Goal: Transaction & Acquisition: Purchase product/service

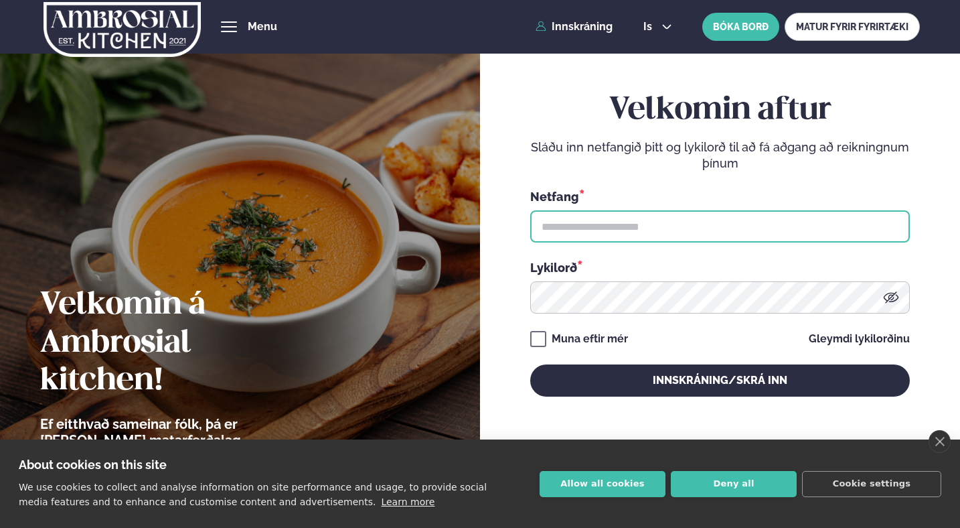
click at [620, 220] on input "text" at bounding box center [720, 226] width 380 height 32
type input "**********"
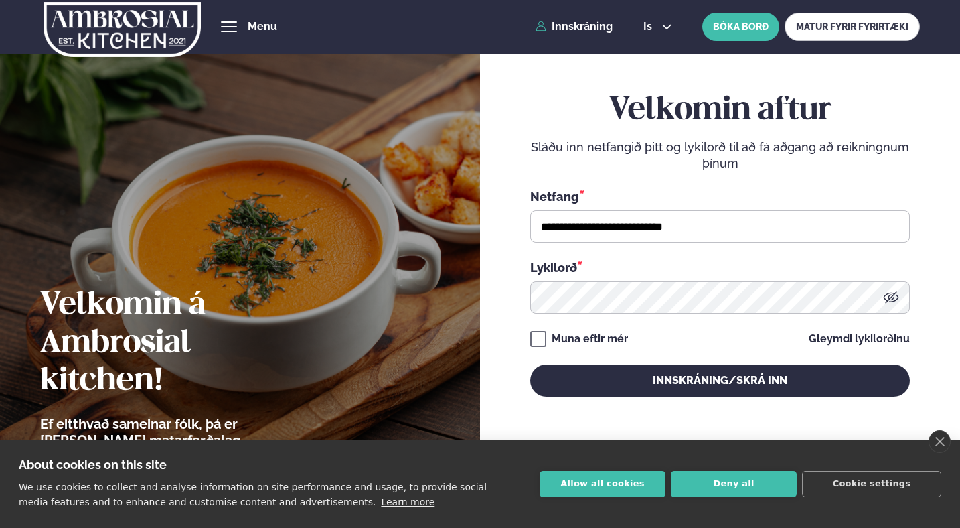
click at [612, 317] on div "**********" at bounding box center [720, 244] width 380 height 305
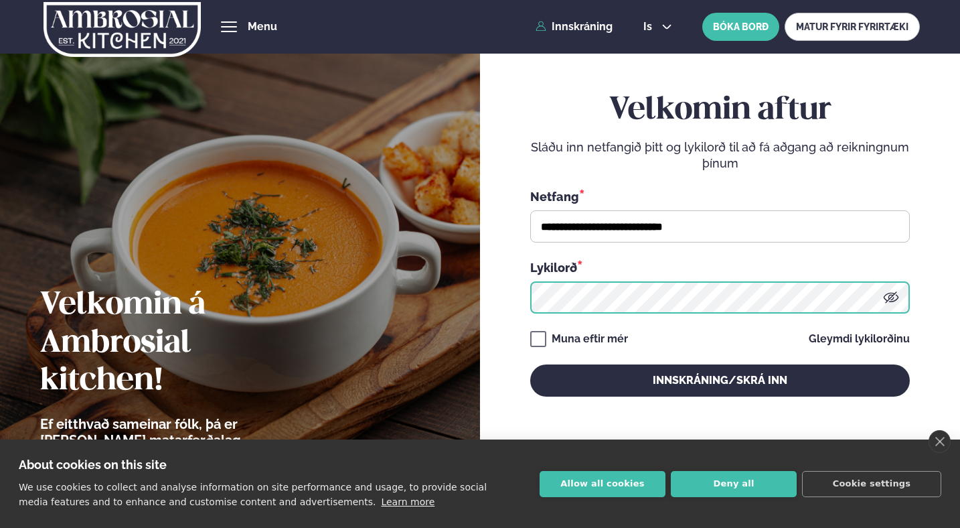
click at [530, 364] on button "Innskráning/Skrá inn" at bounding box center [720, 380] width 380 height 32
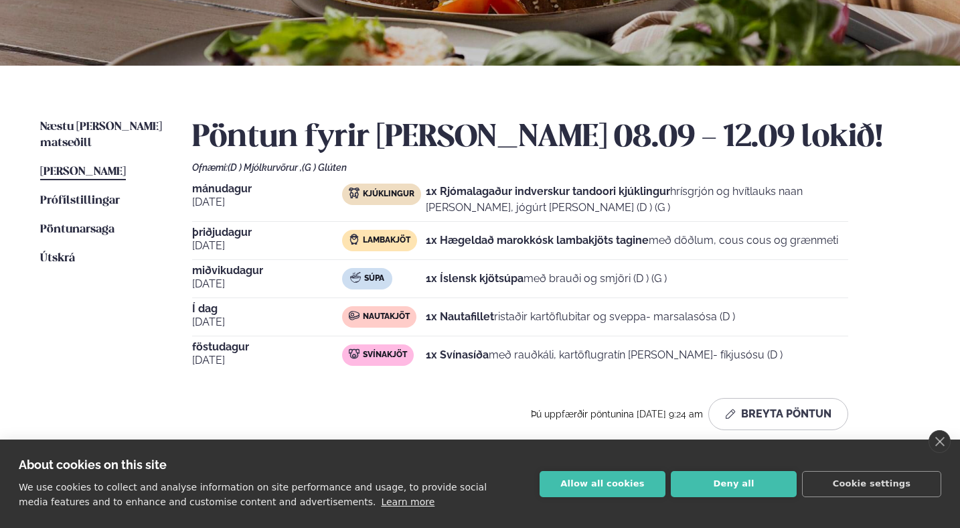
scroll to position [230, 0]
click at [91, 127] on span "Næstu [PERSON_NAME] matseðill" at bounding box center [101, 135] width 122 height 27
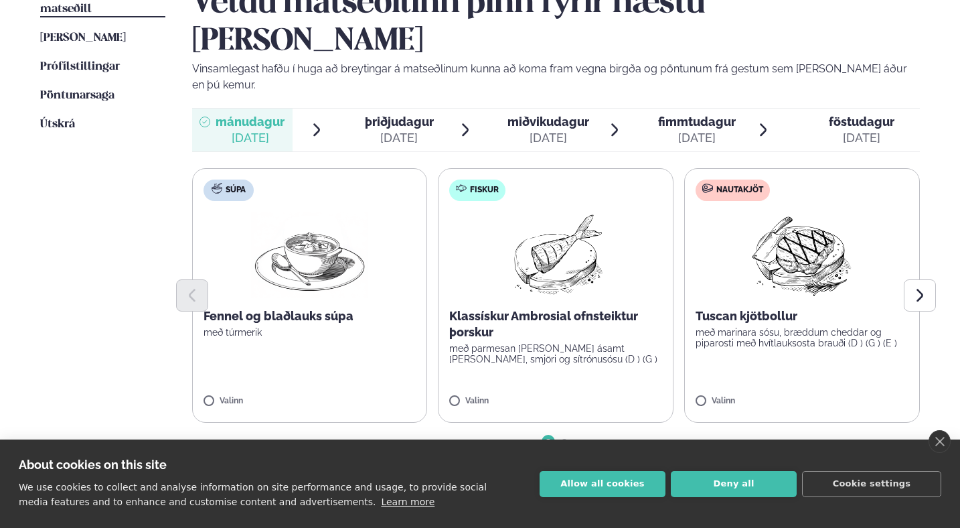
scroll to position [366, 0]
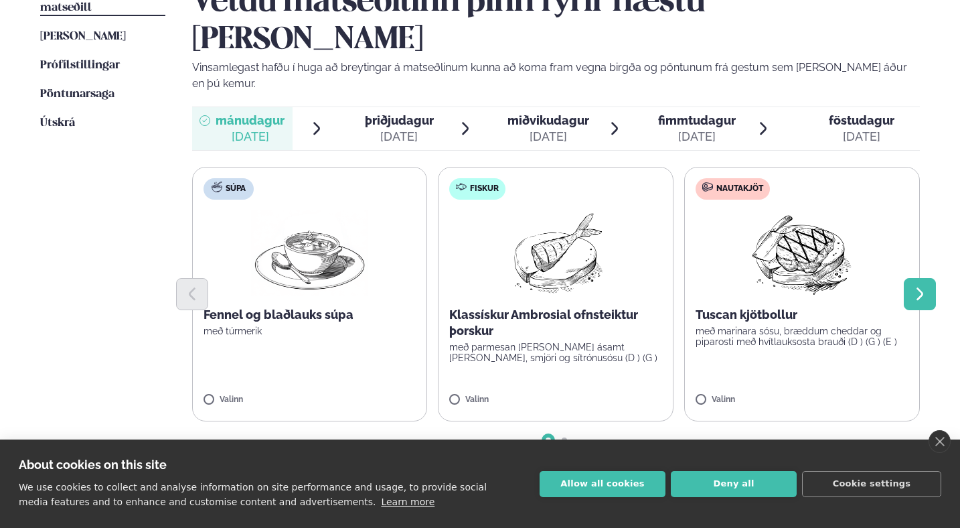
click at [926, 286] on icon "Next slide" at bounding box center [920, 294] width 16 height 16
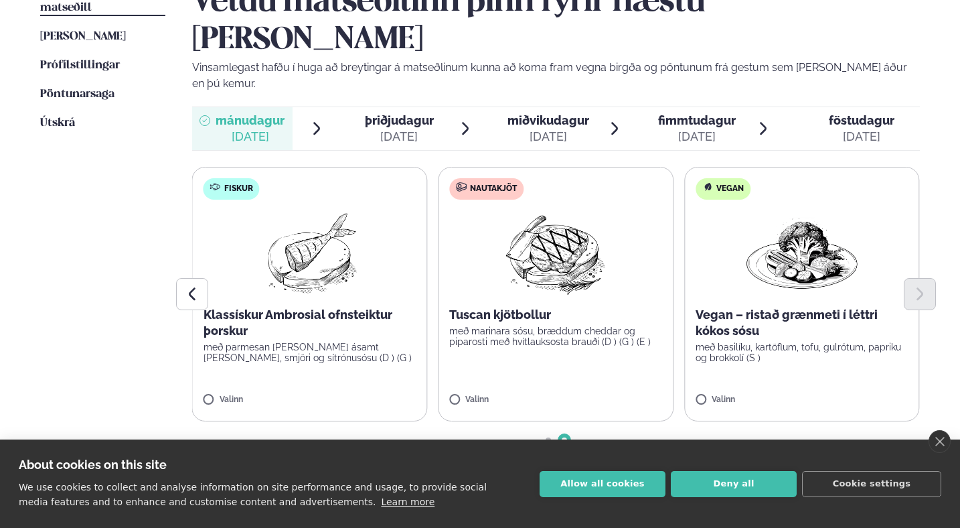
click at [518, 325] on p "með marinara sósu, bræddum cheddar og piparosti með hvítlauksosta brauði (D ) (…" at bounding box center [555, 335] width 213 height 21
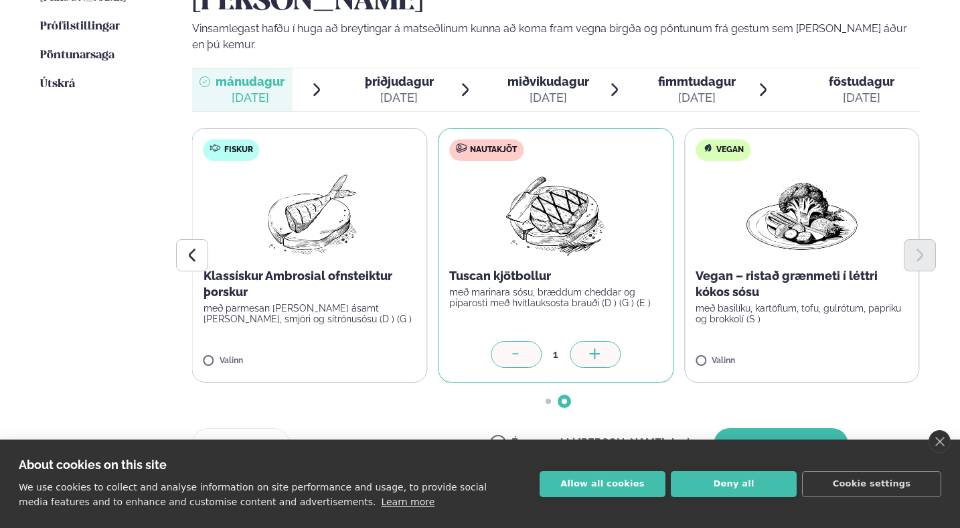
scroll to position [416, 0]
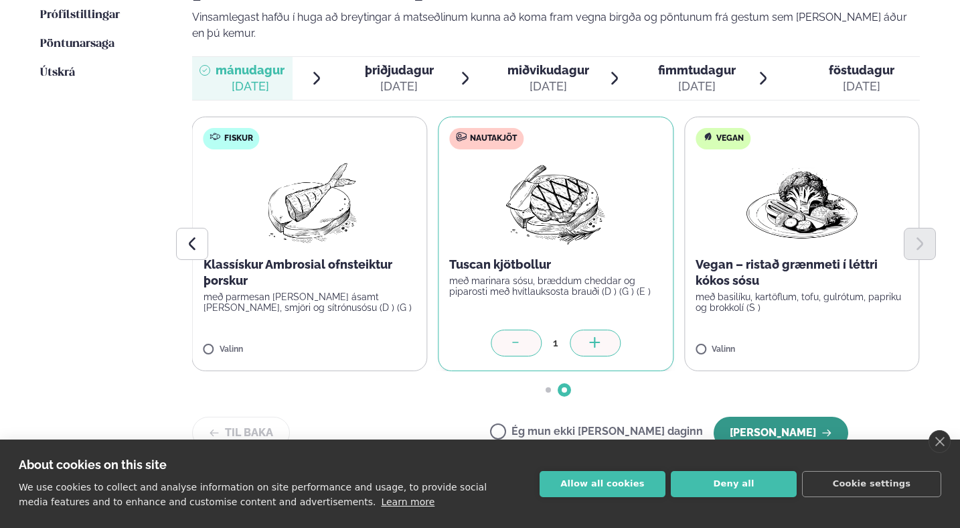
click at [766, 416] on button "[PERSON_NAME]" at bounding box center [781, 432] width 135 height 32
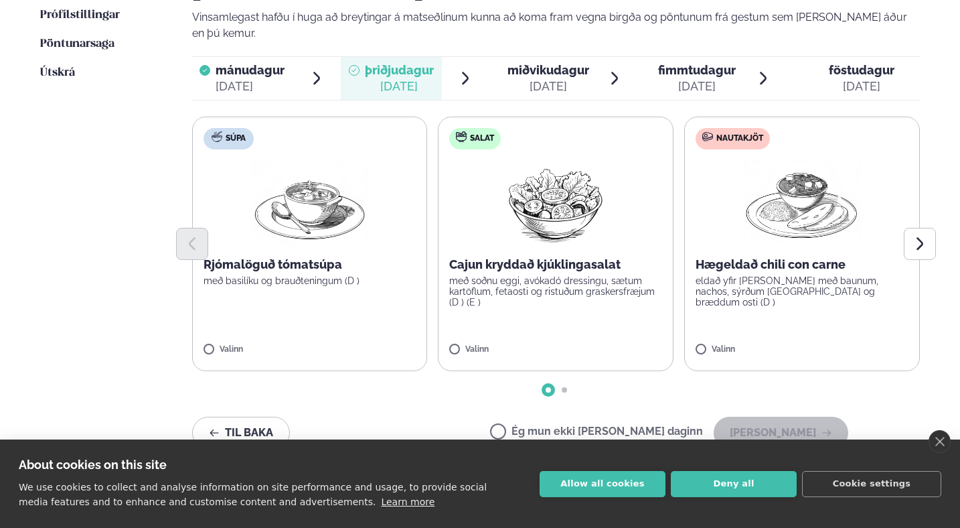
scroll to position [374, 0]
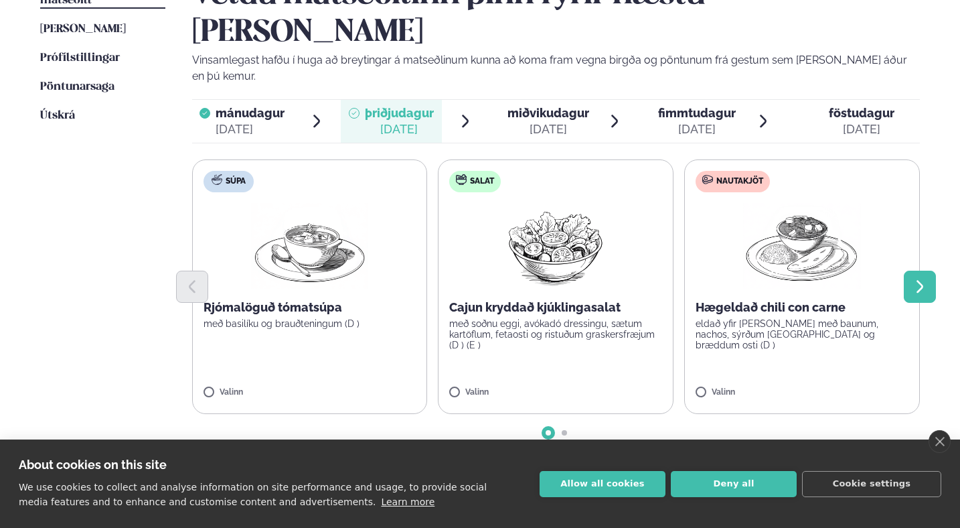
click at [914, 279] on icon "Next slide" at bounding box center [920, 287] width 16 height 16
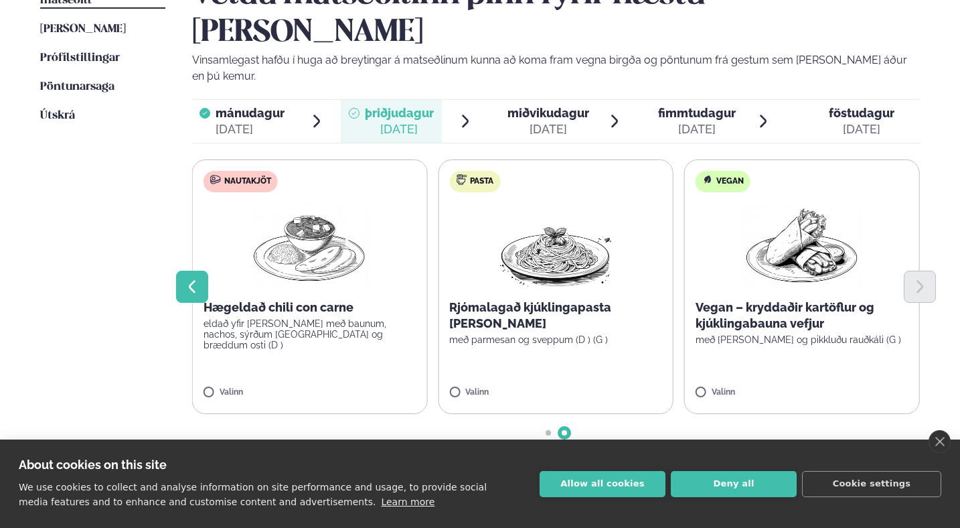
click at [187, 279] on icon "Previous slide" at bounding box center [192, 287] width 16 height 16
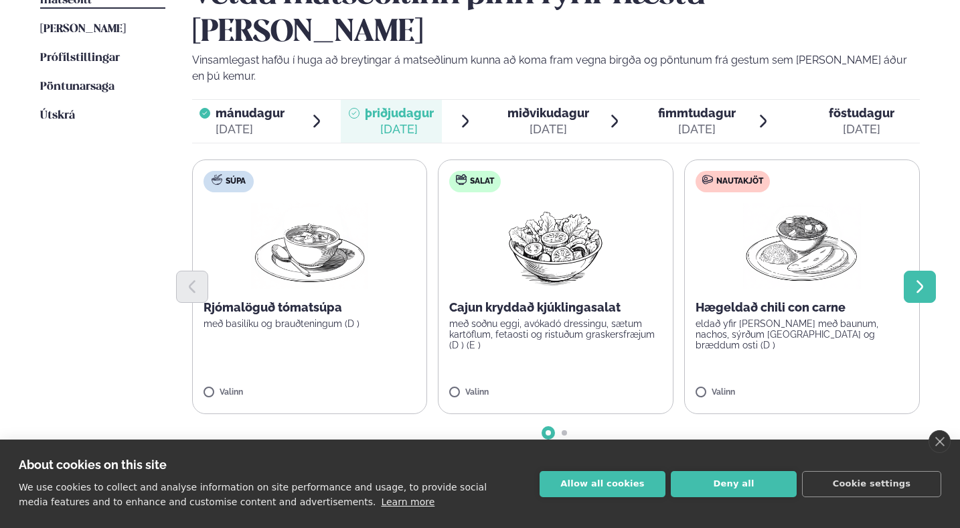
click at [913, 279] on icon "Next slide" at bounding box center [920, 287] width 16 height 16
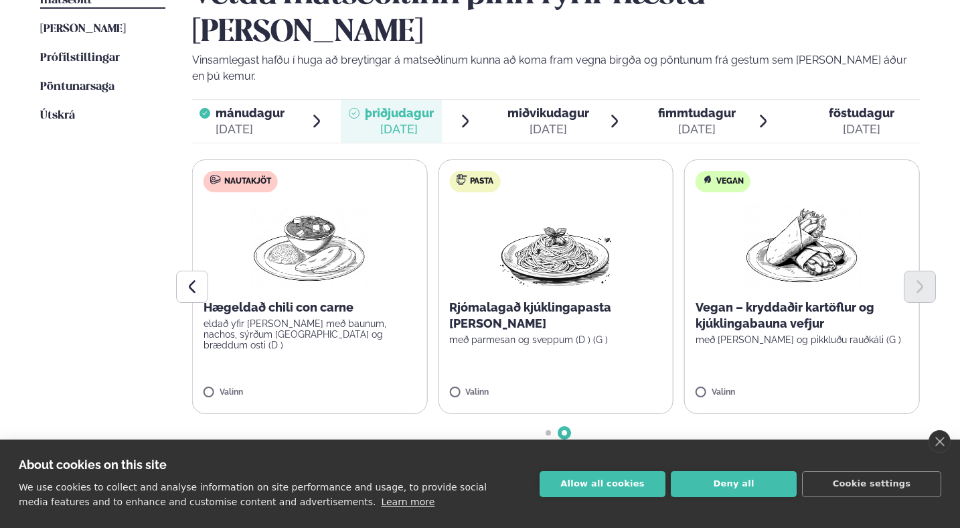
click at [576, 299] on p "Rjómalagað kjúklingapasta [PERSON_NAME]" at bounding box center [555, 315] width 213 height 32
click at [793, 459] on button "[PERSON_NAME]" at bounding box center [781, 475] width 135 height 32
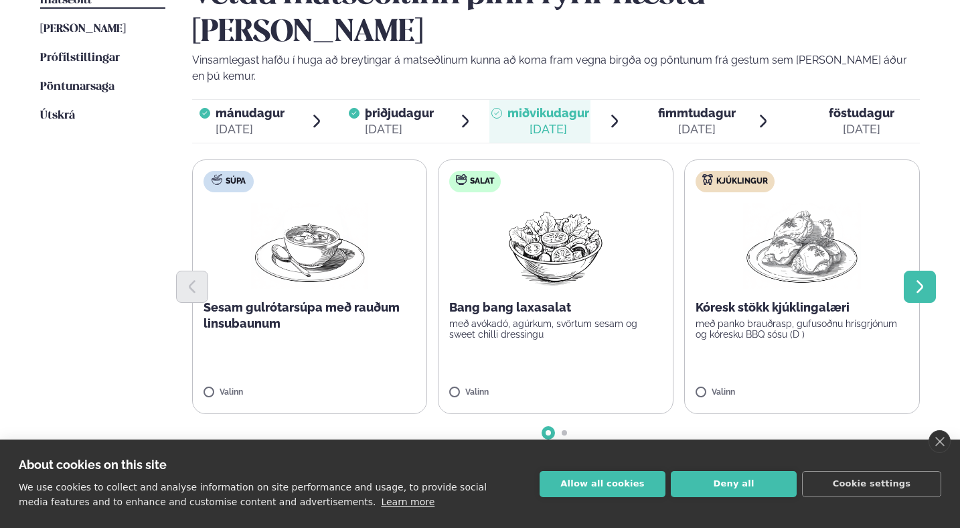
click at [910, 271] on button "Next slide" at bounding box center [920, 287] width 32 height 32
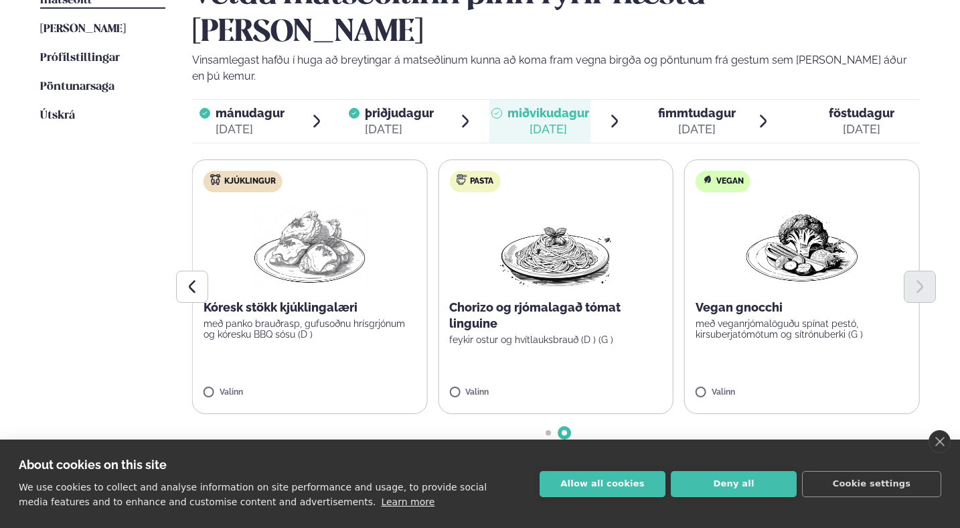
click at [283, 299] on p "Kóresk stökk kjúklingalæri" at bounding box center [310, 307] width 213 height 16
click at [769, 459] on button "[PERSON_NAME]" at bounding box center [781, 475] width 135 height 32
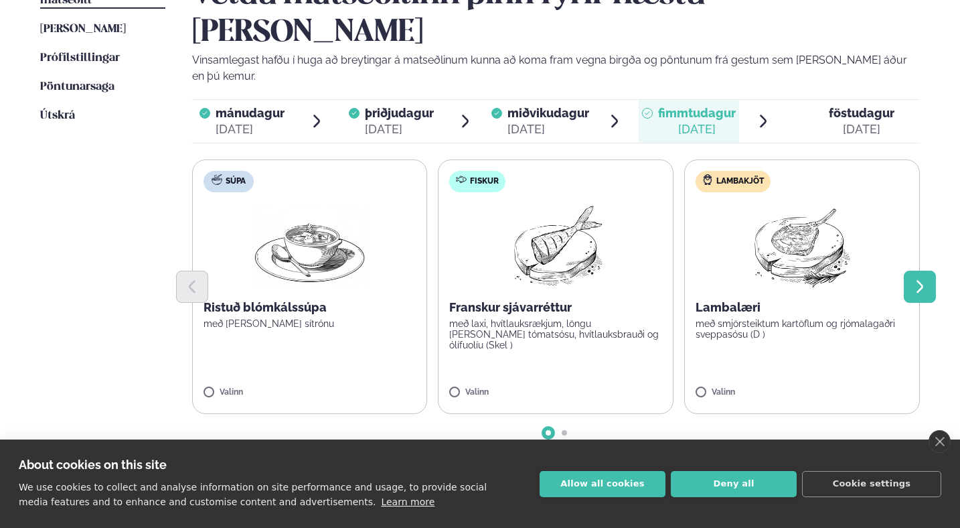
click at [904, 271] on button "Next slide" at bounding box center [920, 287] width 32 height 32
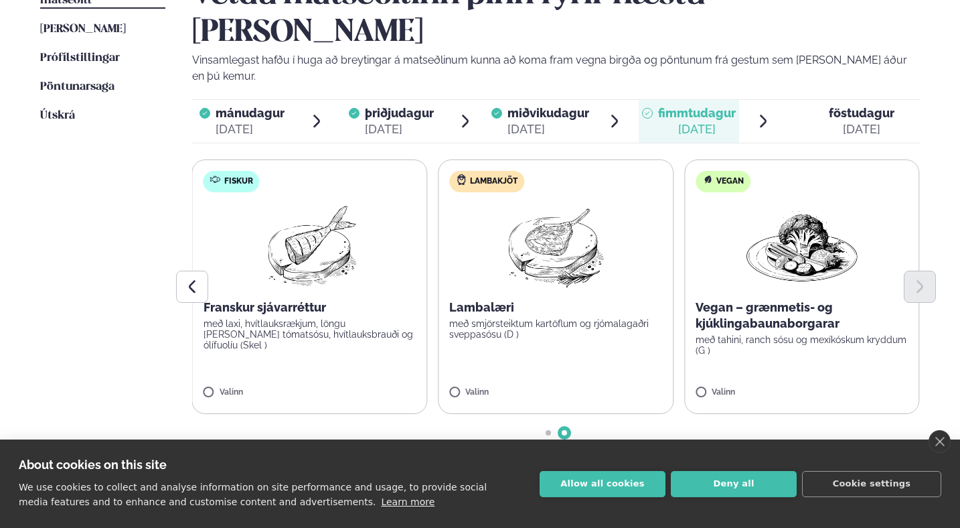
click at [544, 299] on p "Lambalæri" at bounding box center [555, 307] width 213 height 16
click at [818, 459] on button "[PERSON_NAME]" at bounding box center [781, 475] width 135 height 32
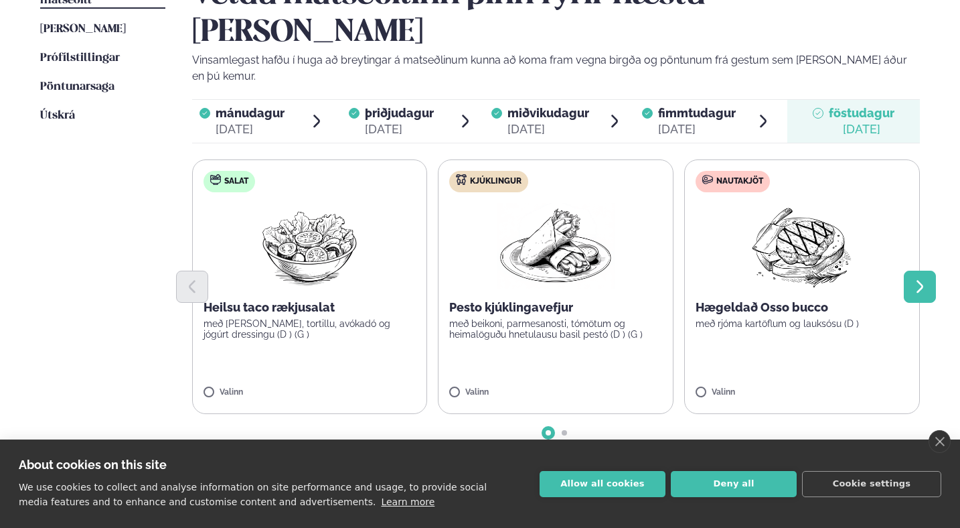
click at [927, 279] on icon "Next slide" at bounding box center [920, 287] width 16 height 16
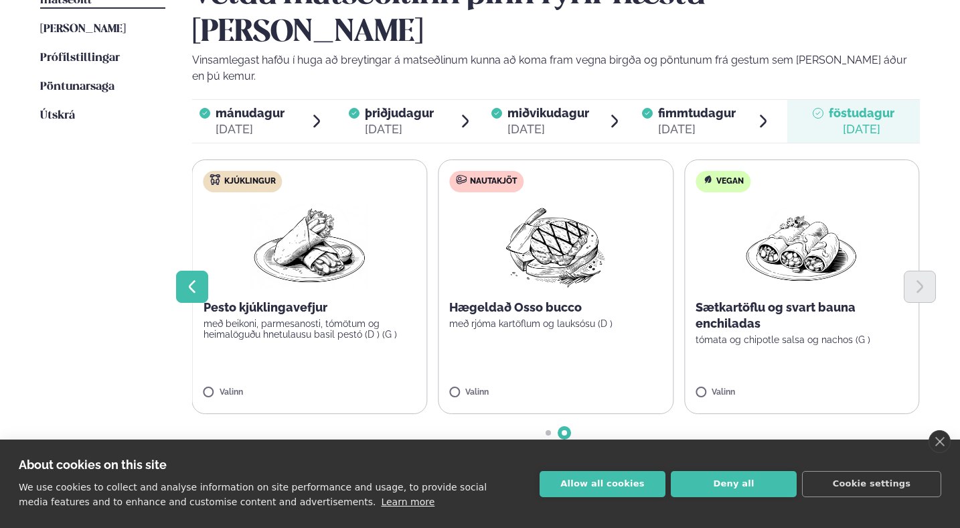
click at [190, 279] on icon "Previous slide" at bounding box center [192, 287] width 16 height 16
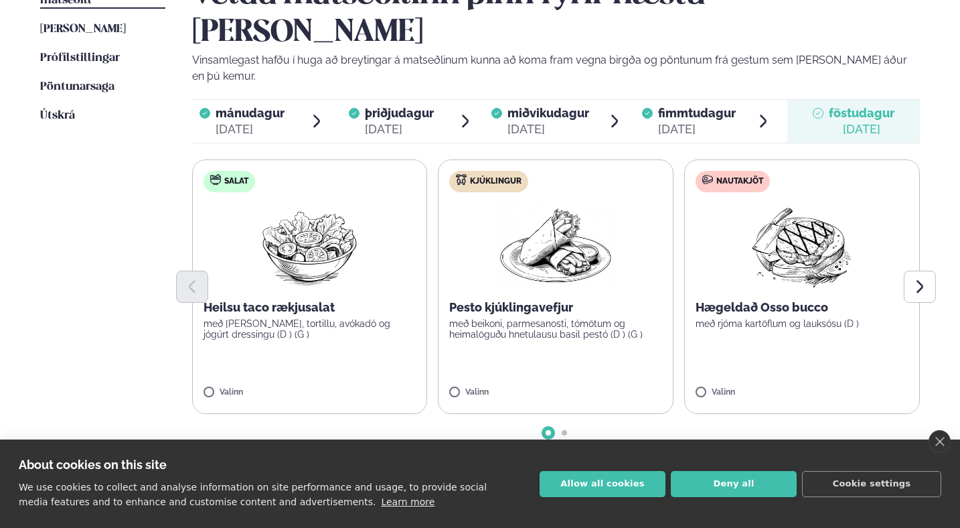
click at [787, 299] on p "Hægeldað Osso bucco" at bounding box center [802, 307] width 213 height 16
click at [777, 459] on button "[PERSON_NAME]" at bounding box center [781, 475] width 135 height 32
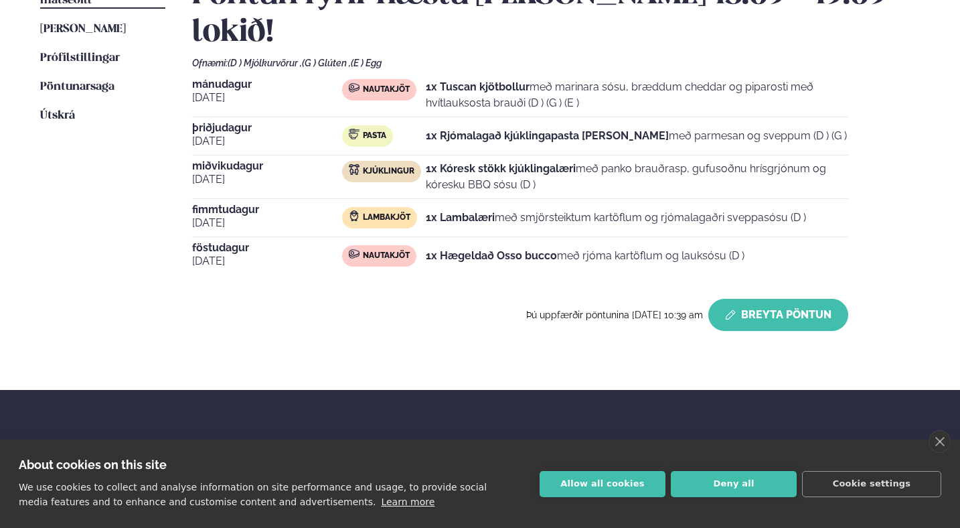
click at [769, 299] on button "Breyta Pöntun" at bounding box center [778, 315] width 140 height 32
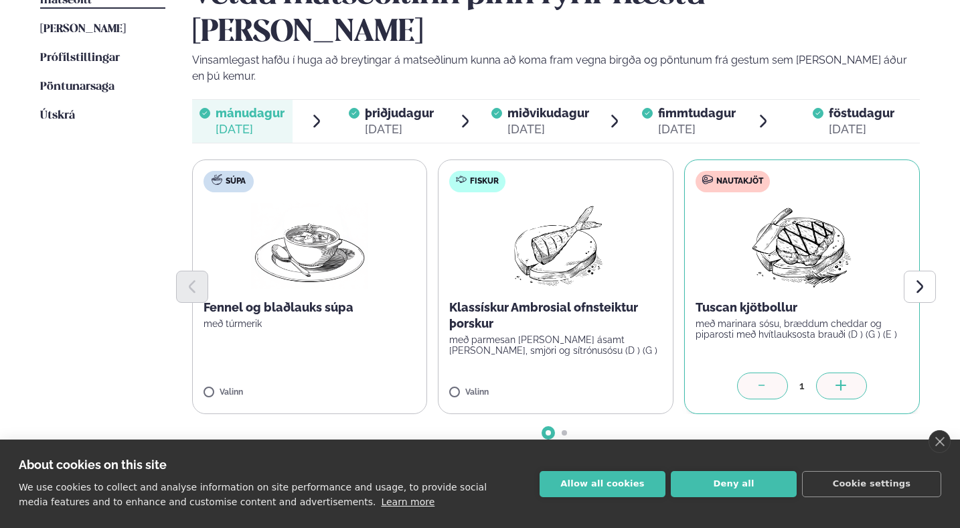
click at [757, 380] on icon at bounding box center [762, 386] width 13 height 13
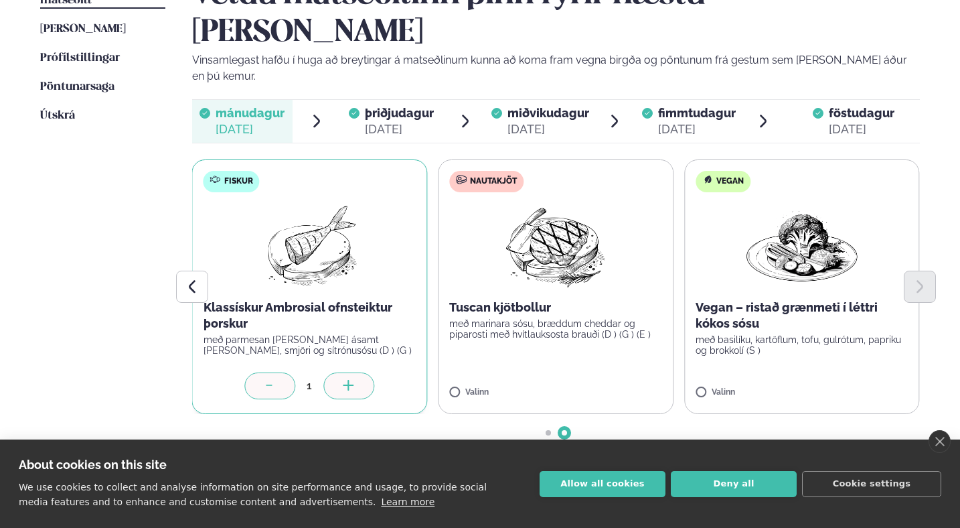
click at [773, 459] on button "[PERSON_NAME]" at bounding box center [781, 475] width 135 height 32
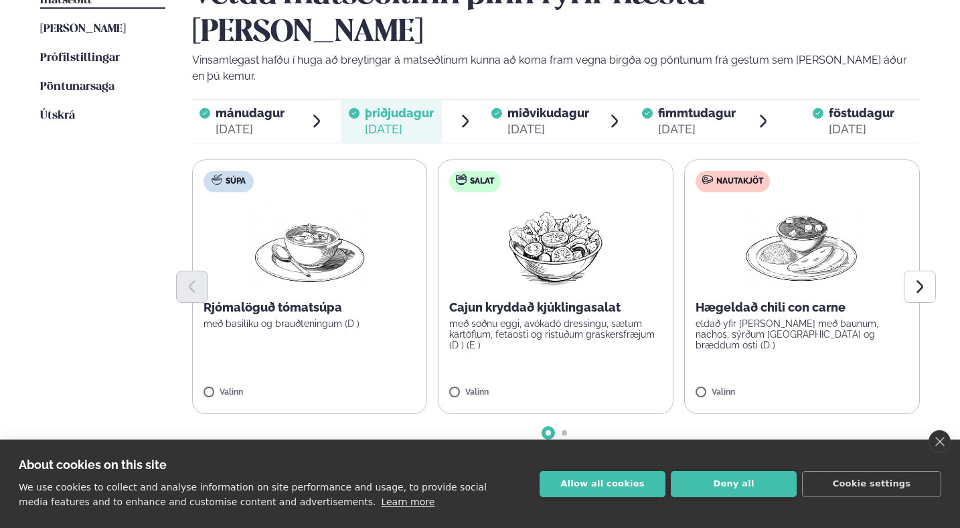
click at [870, 106] on span "föstudagur" at bounding box center [862, 113] width 66 height 14
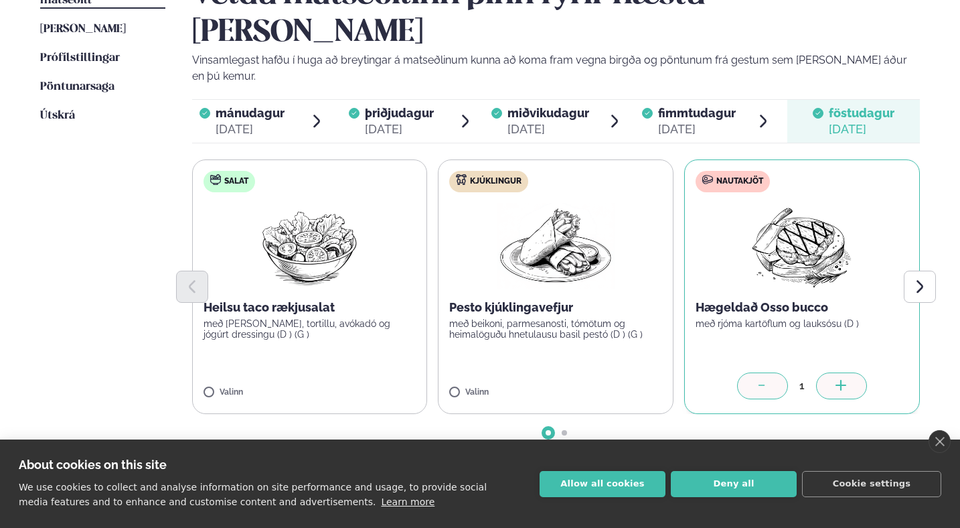
click at [770, 459] on button "[PERSON_NAME]" at bounding box center [781, 475] width 135 height 32
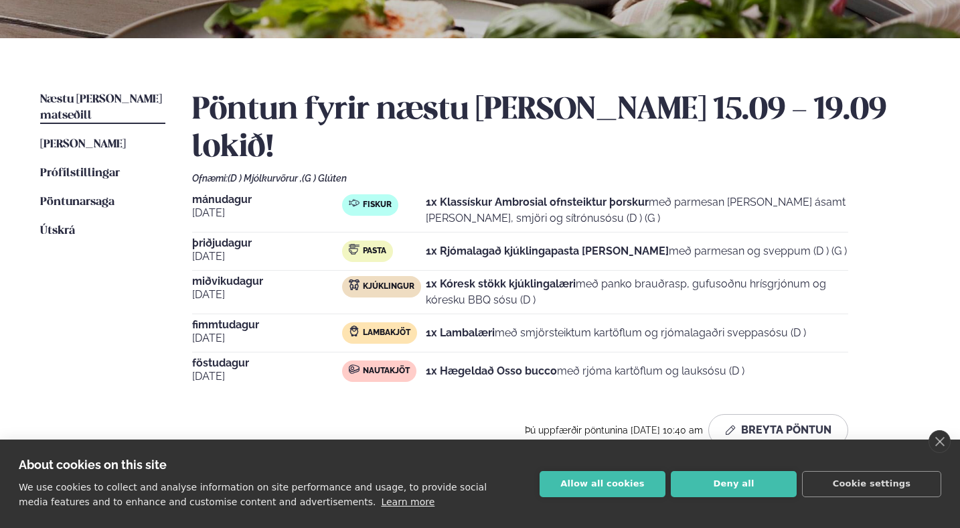
scroll to position [258, 0]
